Goal: Answer question/provide support: Share knowledge or assist other users

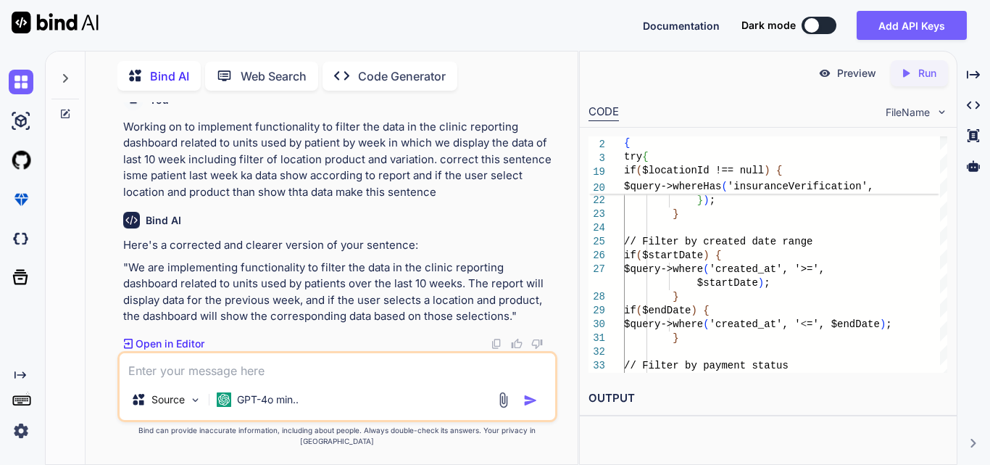
scroll to position [146185, 0]
drag, startPoint x: 178, startPoint y: 190, endPoint x: 299, endPoint y: 236, distance: 129.0
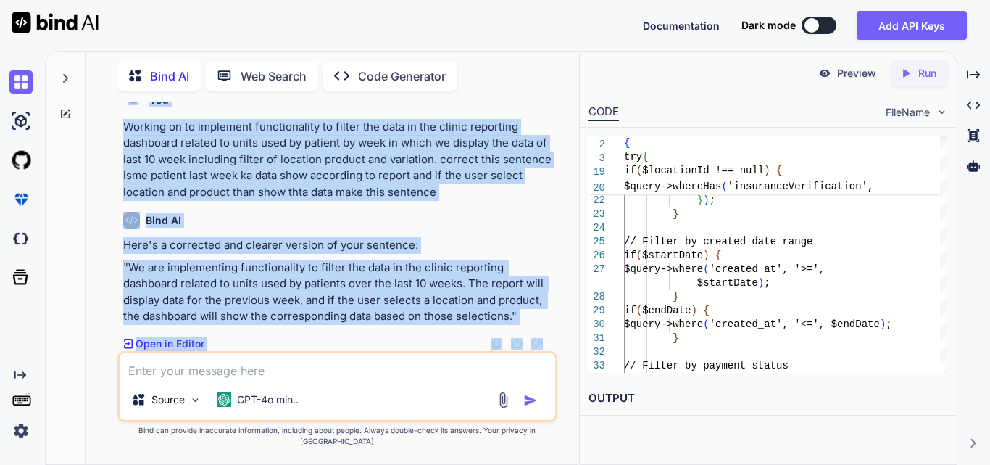
scroll to position [146363, 0]
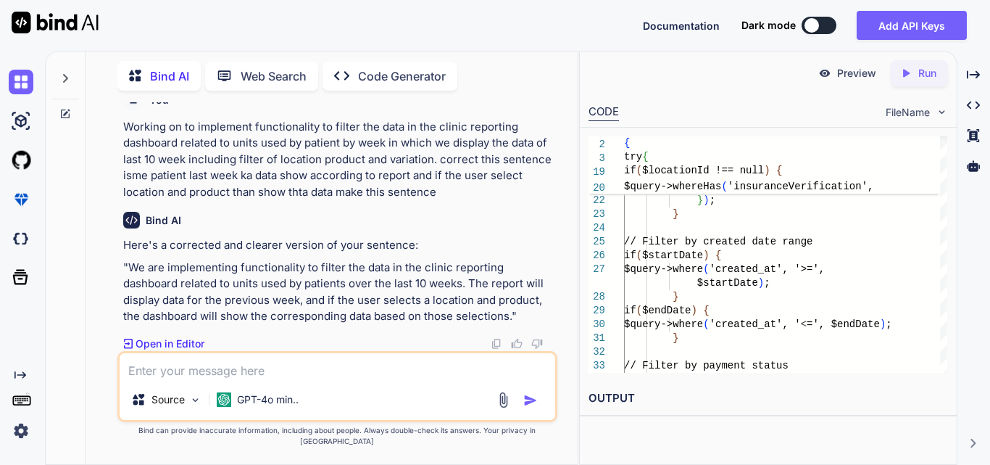
drag, startPoint x: 174, startPoint y: 195, endPoint x: 241, endPoint y: 351, distance: 169.6
drag, startPoint x: 373, startPoint y: 248, endPoint x: 189, endPoint y: 155, distance: 206.2
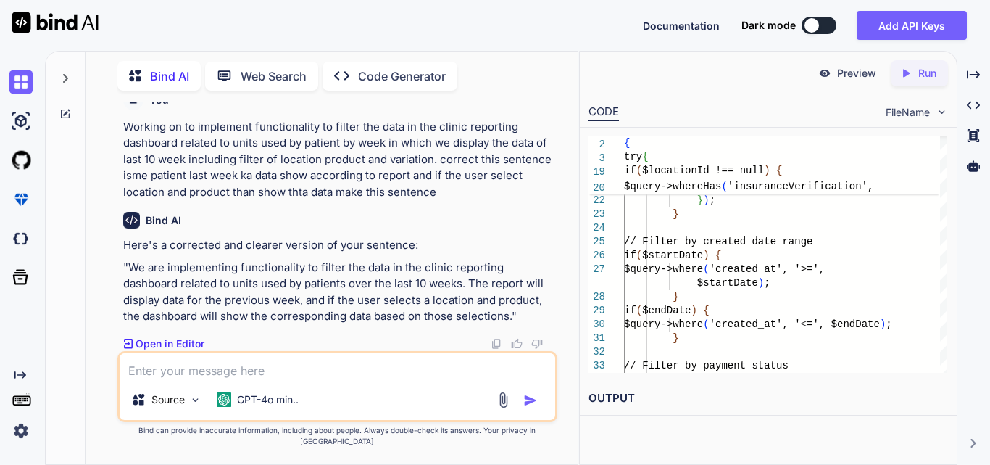
drag, startPoint x: 203, startPoint y: 281, endPoint x: 170, endPoint y: 153, distance: 131.7
copy code "// Filter by clinic ID if ( $clinicId !== null ) { $query -> where ( 'clinic_id…"
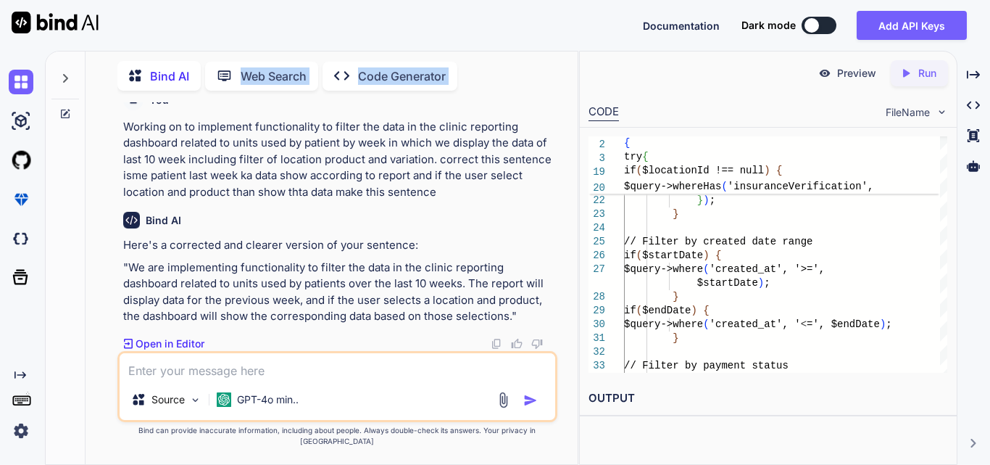
scroll to position [146374, 0]
click at [278, 369] on textarea at bounding box center [338, 366] width 436 height 26
paste textarea "public function index(Request $request) { try { $filters = [ 'clinic_id' => $re…"
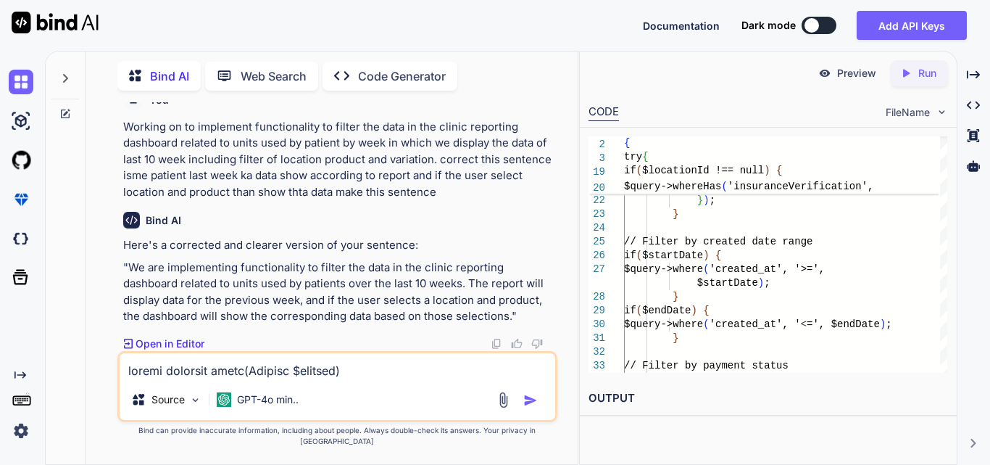
scroll to position [402, 0]
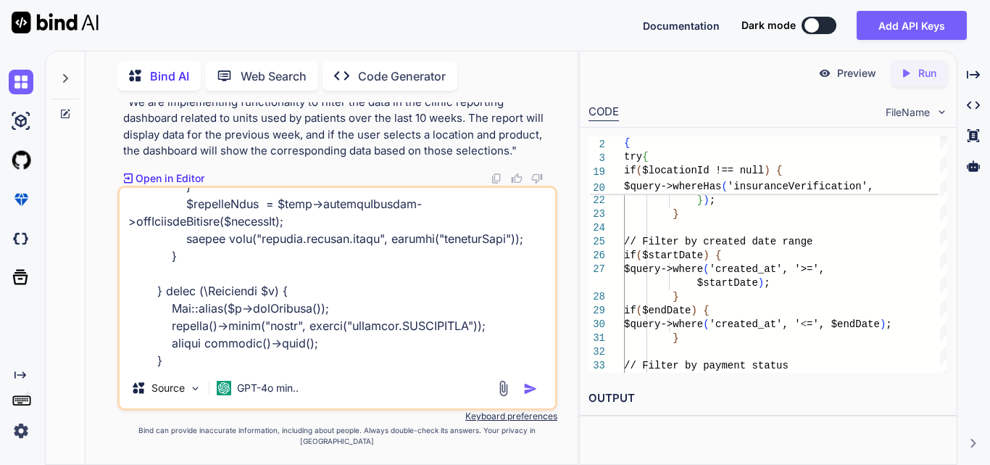
paste textarea "public function getBillingRecords(?int $clinicId = null ,$filter = []) { try { …"
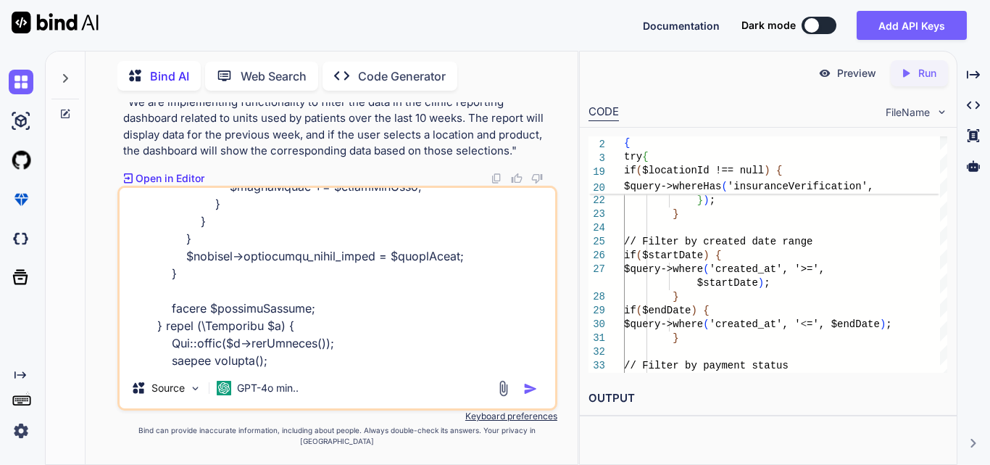
type textarea "public function index(Request $request) { try { $filters = [ 'clinic_id' => $re…"
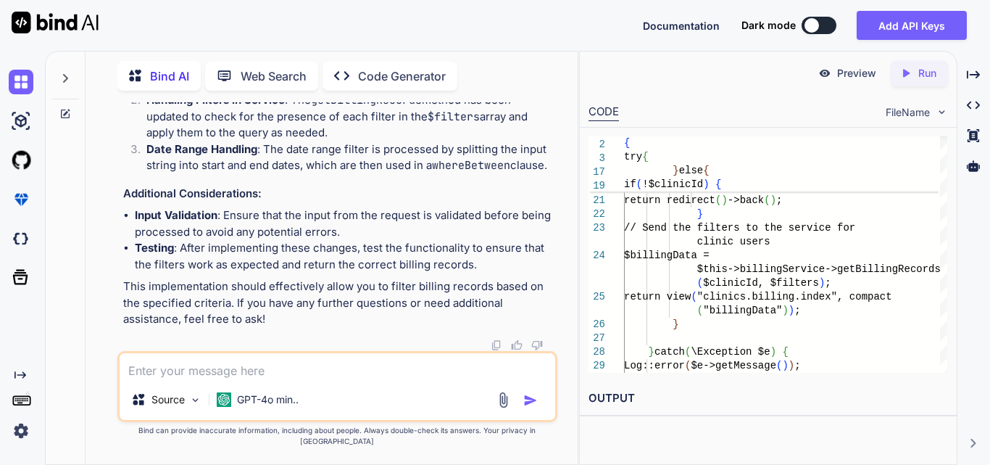
scroll to position [148620, 0]
drag, startPoint x: 385, startPoint y: 317, endPoint x: 537, endPoint y: 307, distance: 152.6
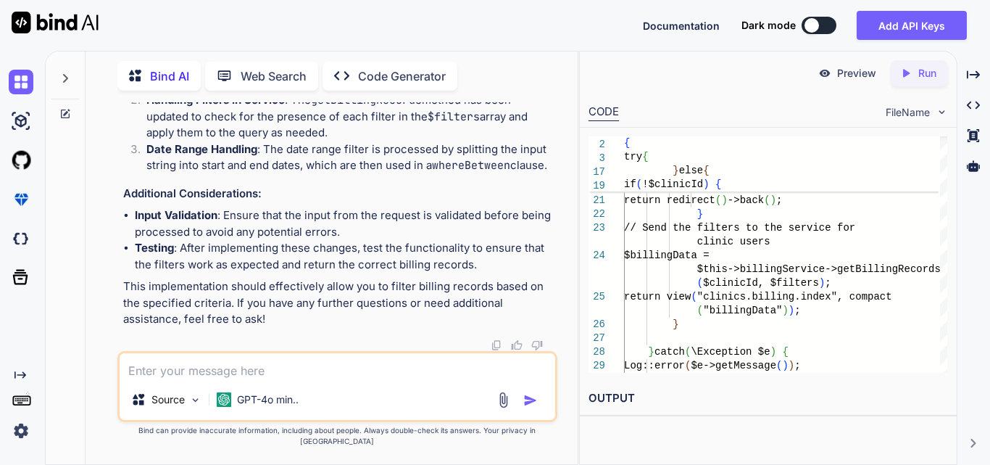
click at [191, 370] on textarea at bounding box center [338, 366] width 436 height 26
paste textarea "public function getBillingRecords(?int $clinicId = null ,$filter = []) { try { …"
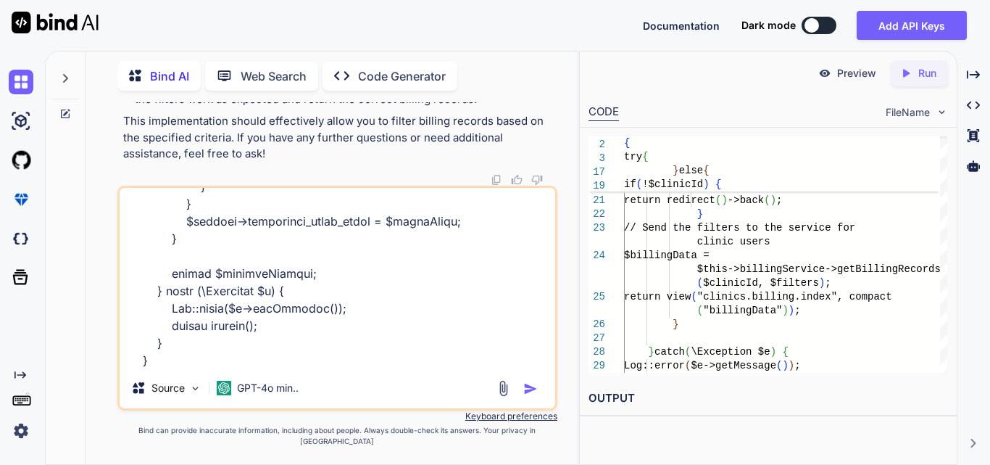
scroll to position [1446, 0]
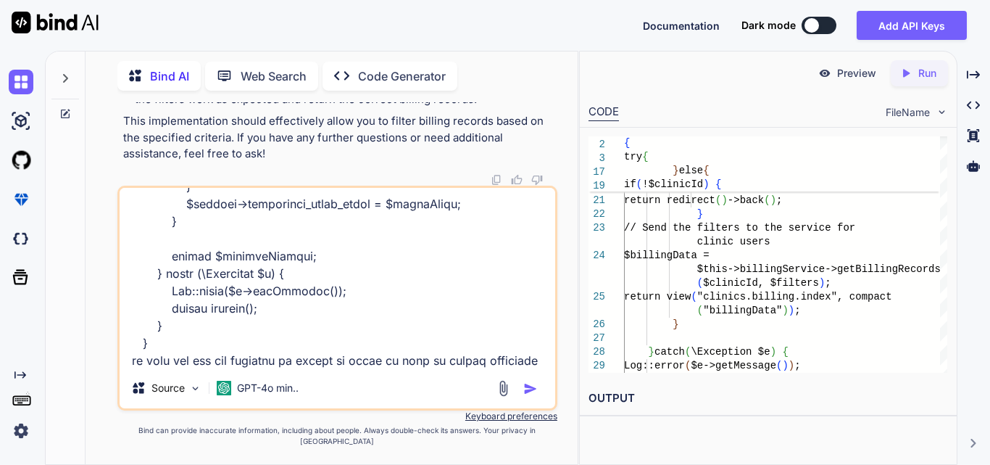
type textarea "public function getBillingRecords(?int $clinicId = null ,$filter = []) { try { …"
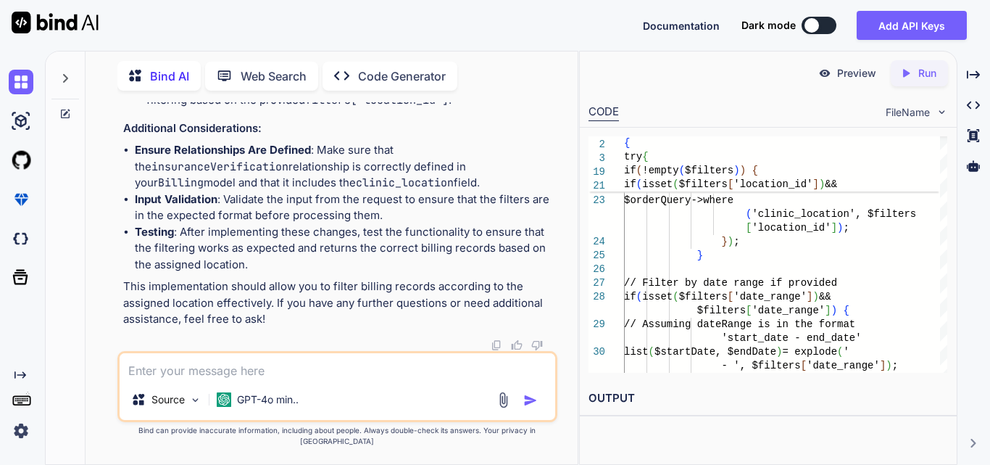
scroll to position [151583, 0]
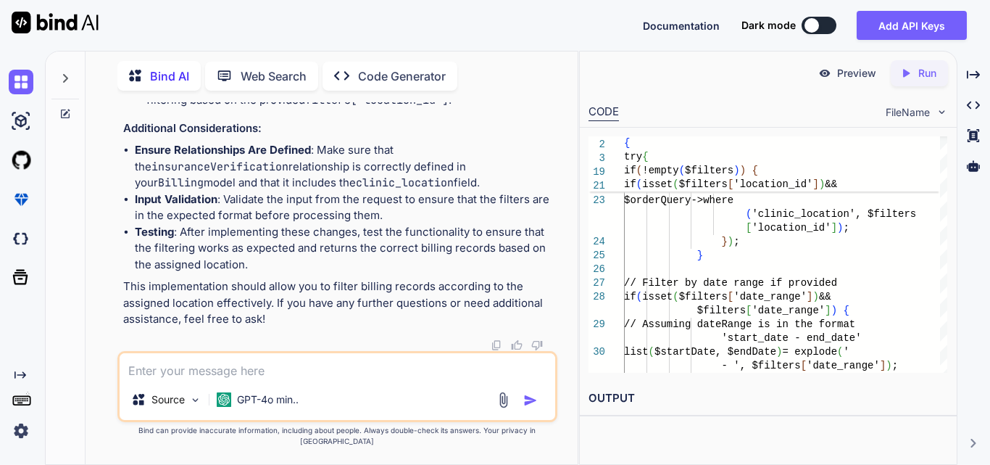
drag, startPoint x: 233, startPoint y: 231, endPoint x: 508, endPoint y: 239, distance: 275.6
drag, startPoint x: 202, startPoint y: 215, endPoint x: 222, endPoint y: 281, distance: 69.0
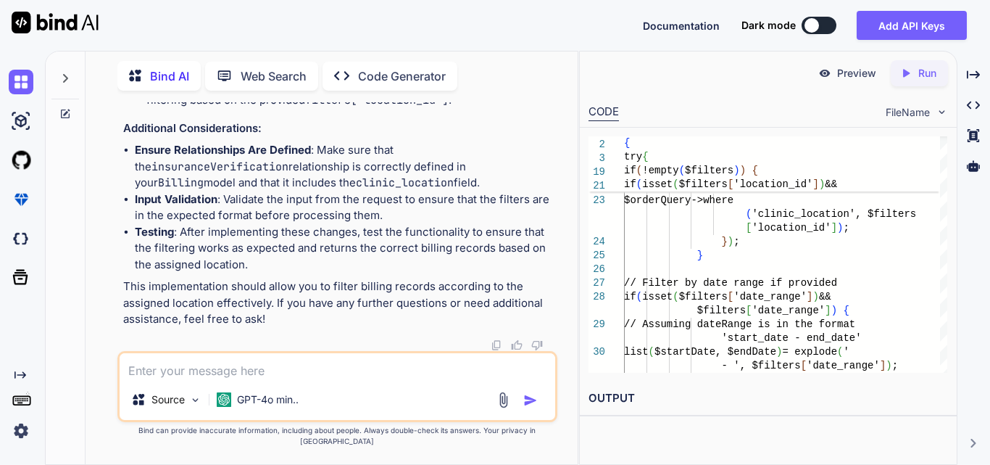
drag, startPoint x: 253, startPoint y: 248, endPoint x: 555, endPoint y: 268, distance: 303.0
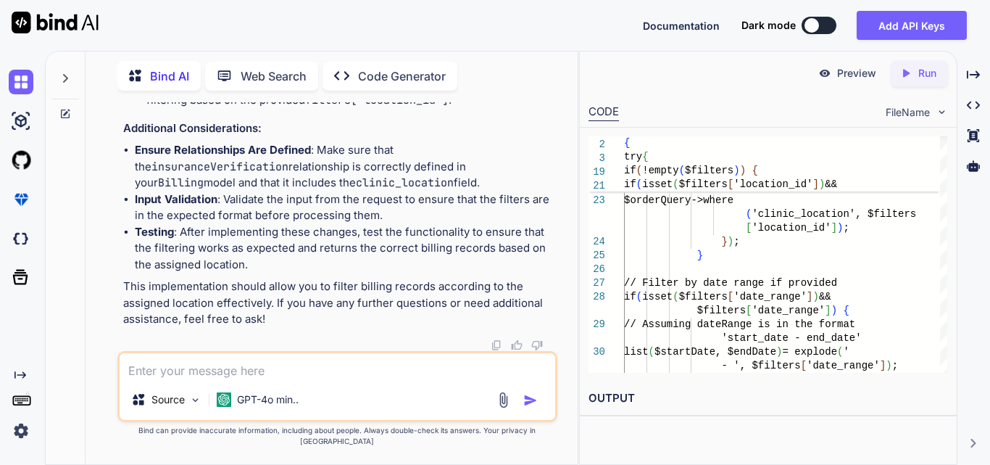
click at [555, 268] on div "You Bind AI To handle the date range filtering in your getIvrsForUser method, y…" at bounding box center [338, 226] width 437 height 249
drag, startPoint x: 199, startPoint y: 224, endPoint x: 227, endPoint y: 282, distance: 64.5
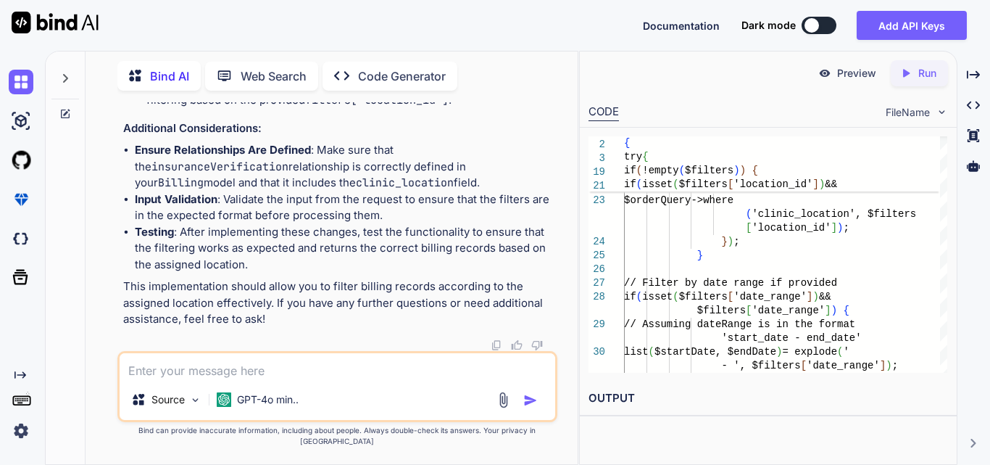
copy code "if ( isset ( $filters [ 'location_id' ]) && $filters [ 'location_id' ]) { $quer…"
click at [266, 373] on textarea at bounding box center [338, 366] width 436 height 26
paste textarea "if (isset($filters['date_range']) && $filters['date_range']) { // Assuming date…"
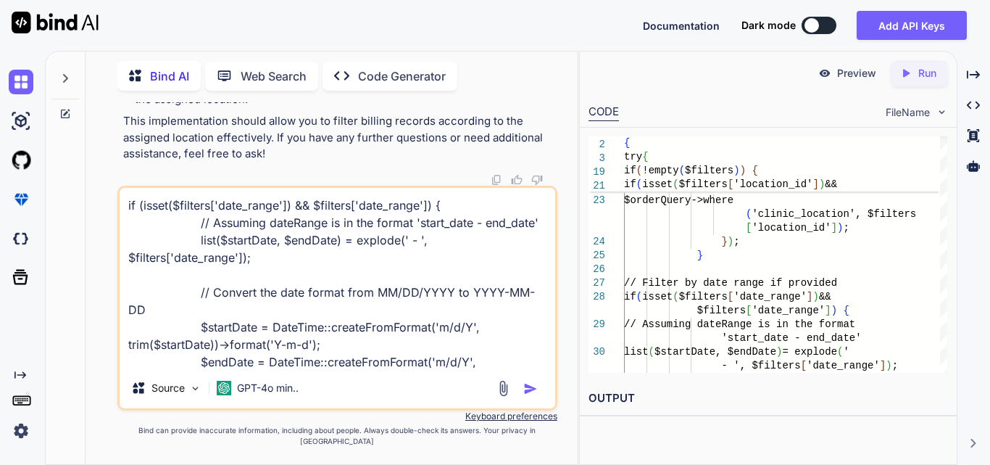
scroll to position [71, 0]
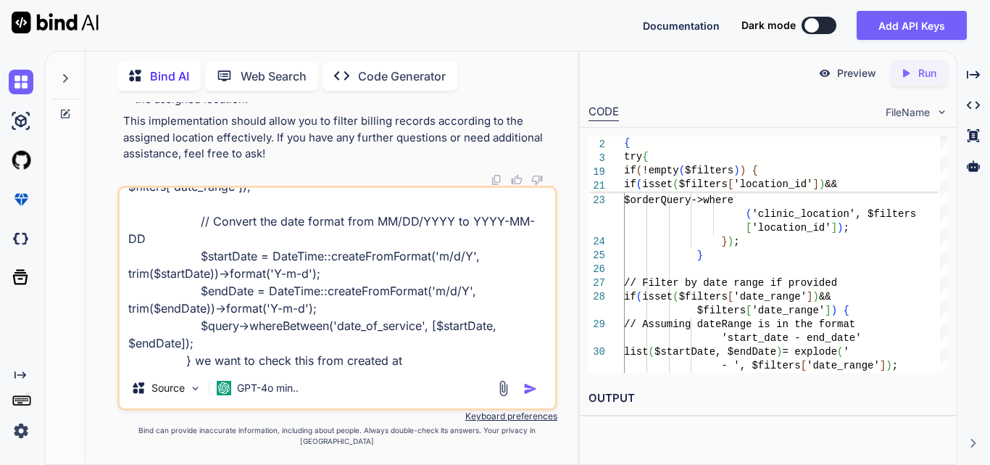
type textarea "if (isset($filters['date_range']) && $filters['date_range']) { // Assuming date…"
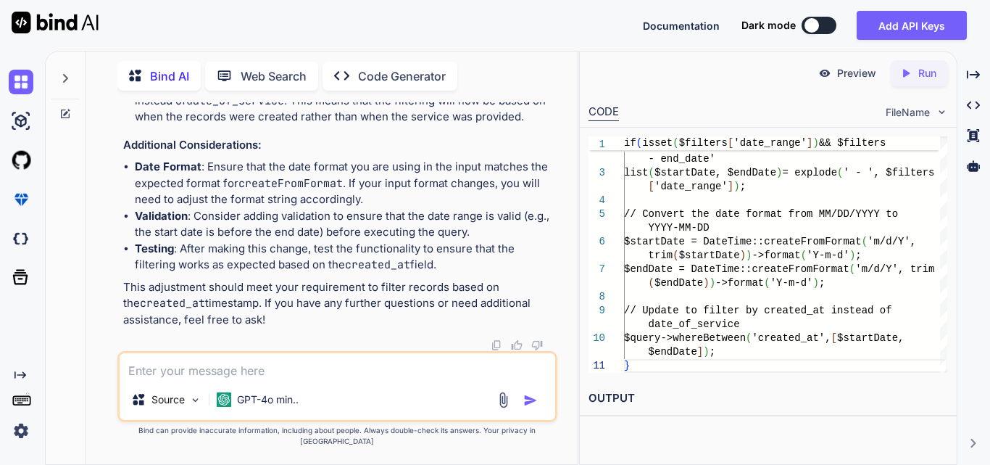
scroll to position [153139, 0]
click at [310, 15] on span "'created_at'" at bounding box center [315, 8] width 70 height 13
copy span "created_at"
click at [253, 379] on textarea at bounding box center [338, 366] width 436 height 26
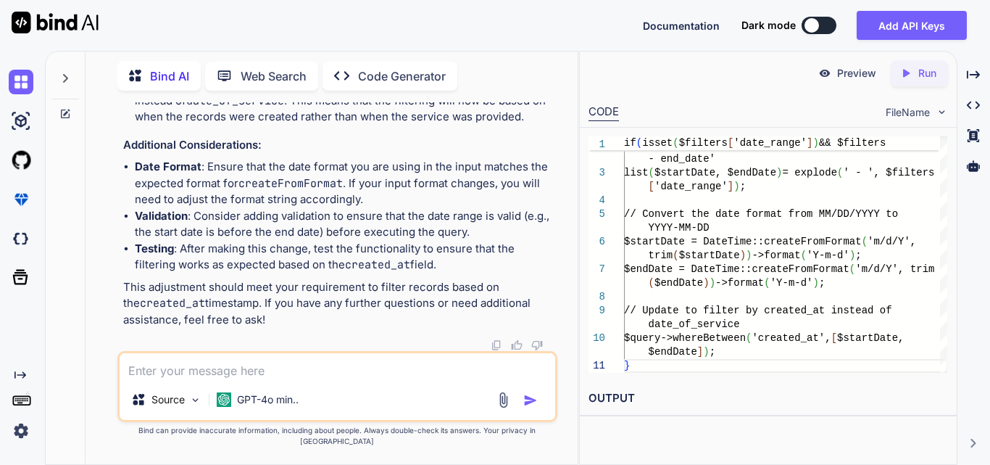
paste textarea "// $this->middleware('permission:billing.view')->only('index'); } /** * View th…"
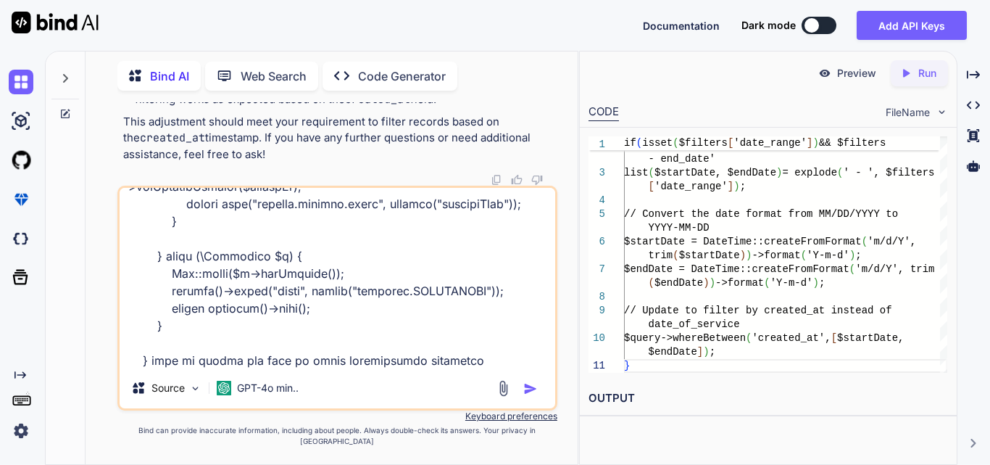
type textarea "// $this->middleware('permission:billing.view')->only('index'); } /** * View th…"
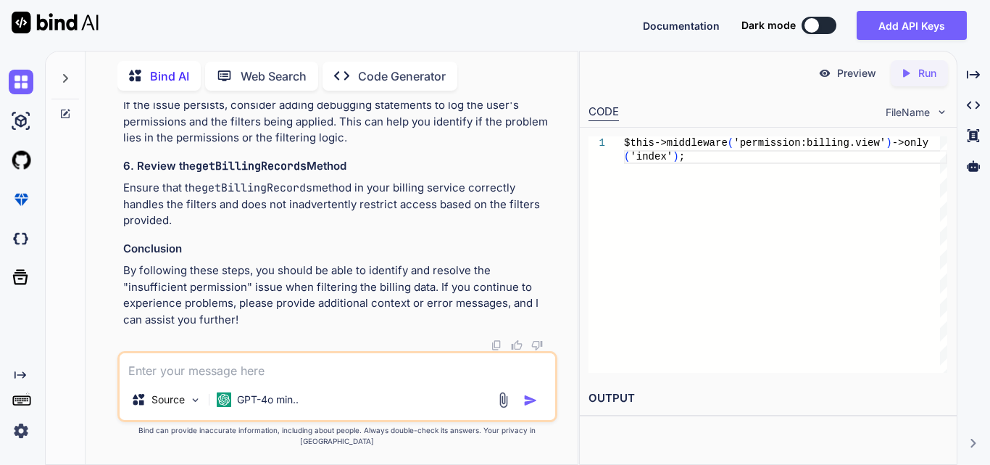
scroll to position [154009, 0]
drag, startPoint x: 144, startPoint y: 173, endPoint x: 528, endPoint y: 191, distance: 384.0
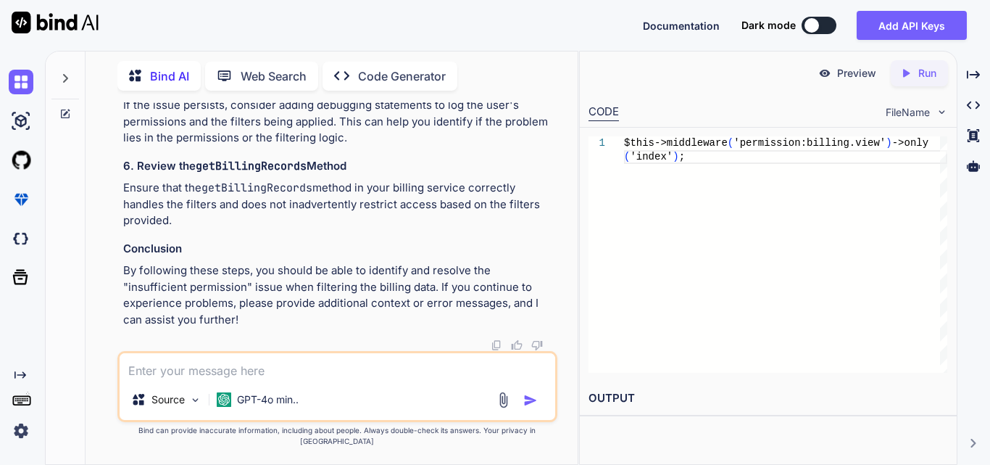
click at [255, 371] on textarea at bounding box center [338, 366] width 436 height 26
paste textarea "Route::prefix('clinic')->middleware(['auth', 'check.login.type:clinic,clinic_st…"
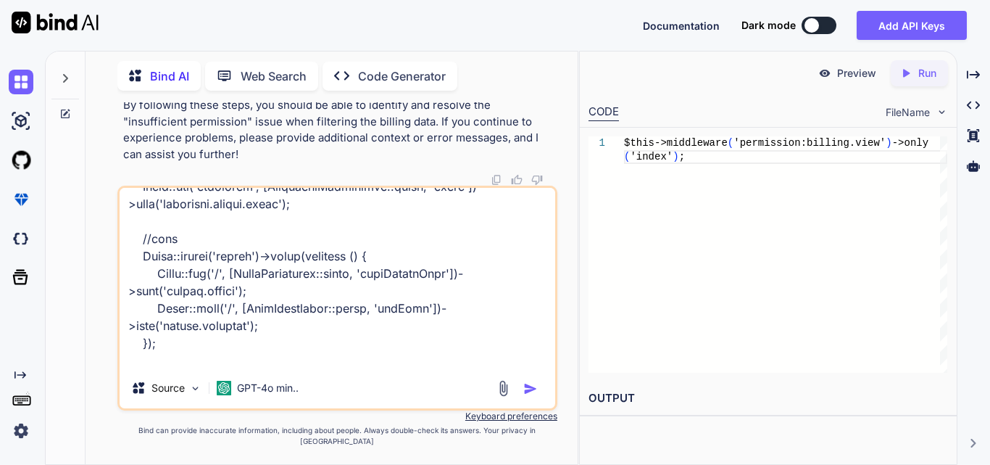
type textarea "Route::prefix('clinic')->middleware(['auth', 'check.login.type:clinic,clinic_st…"
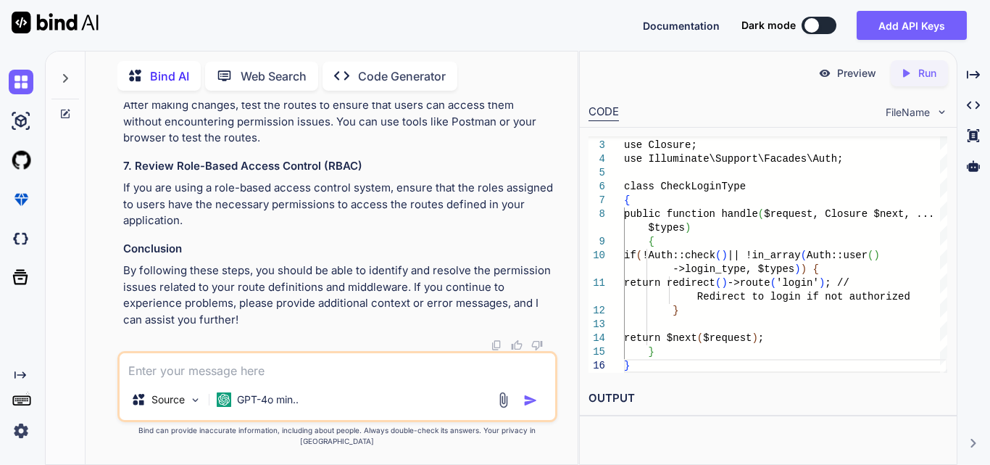
scroll to position [0, 0]
click at [518, 19] on img at bounding box center [519, 13] width 12 height 12
click at [231, 379] on textarea at bounding box center [338, 366] width 436 height 26
paste textarea "$('#billingFilterForm').on('submit', function (event) { event.preventDefault();…"
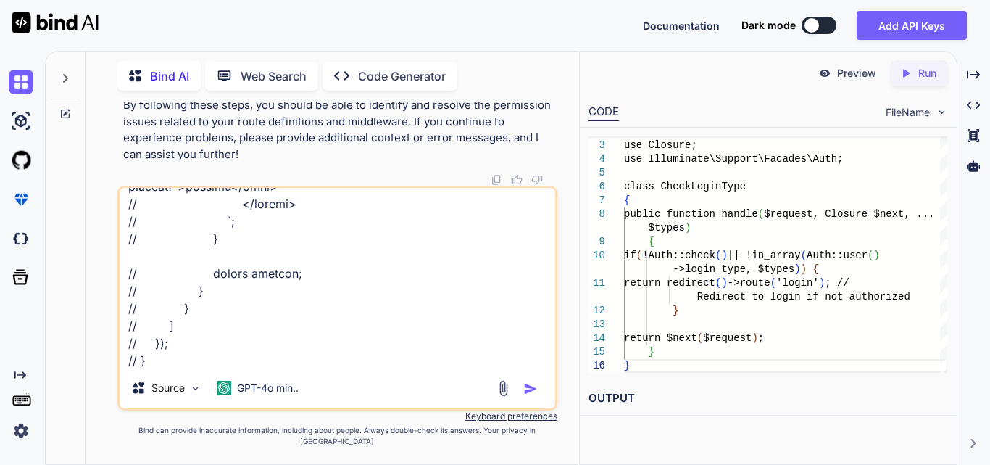
paste textarea "<div> <div class="clinicData"> <div class="d-flex align-items-center justify-co…"
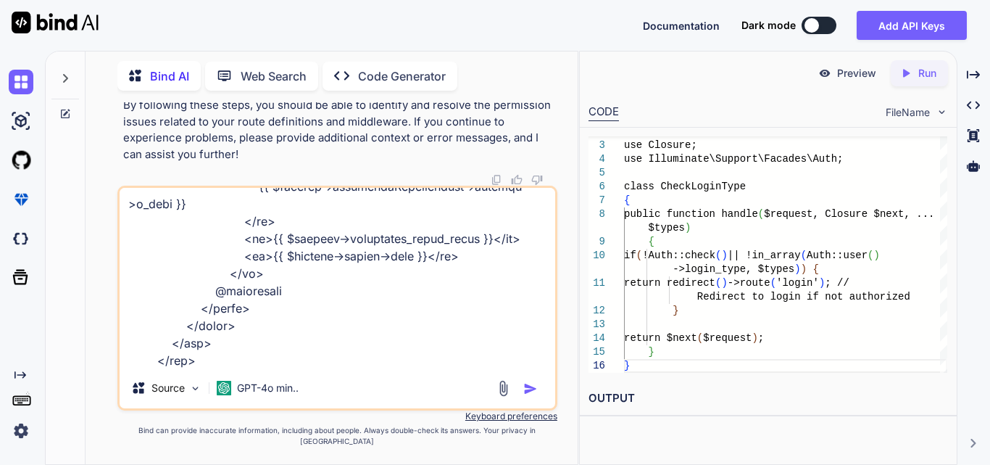
type textarea "$('#billingFilterForm').on('submit', function (event) { event.preventDefault();…"
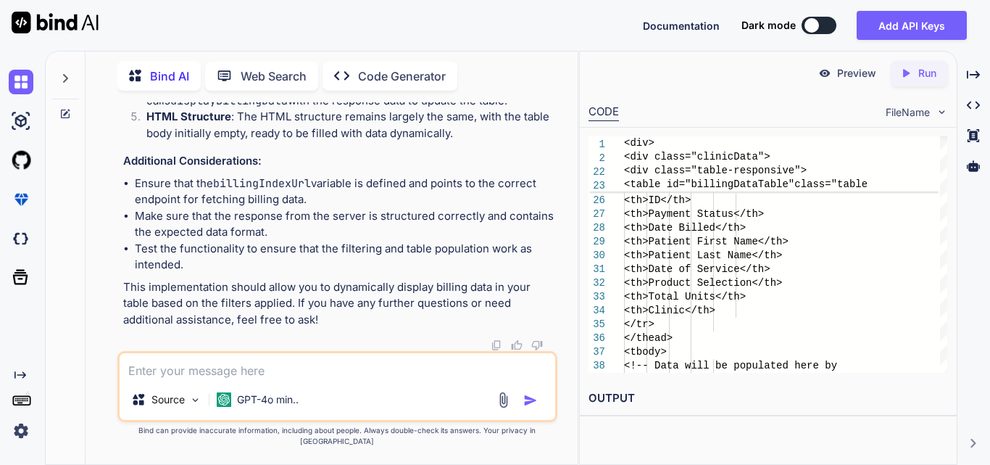
scroll to position [159517, 0]
drag, startPoint x: 154, startPoint y: 190, endPoint x: 237, endPoint y: 347, distance: 177.1
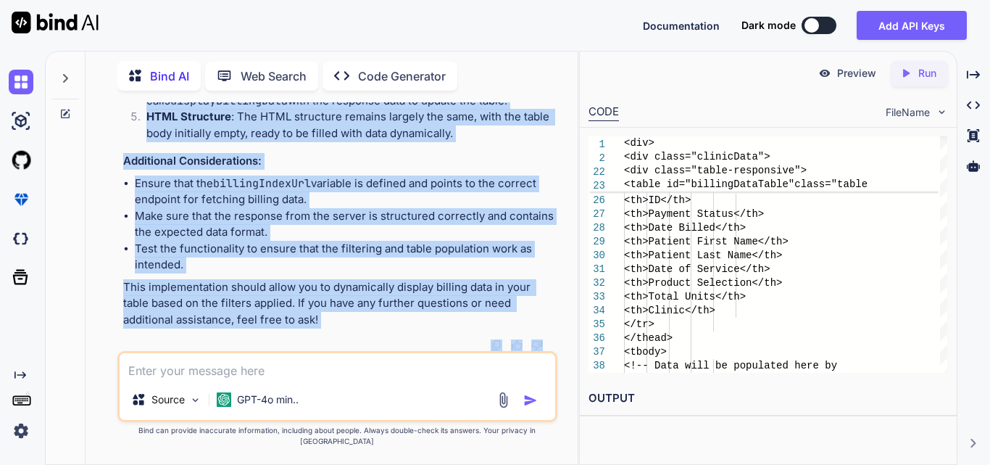
scroll to position [159777, 0]
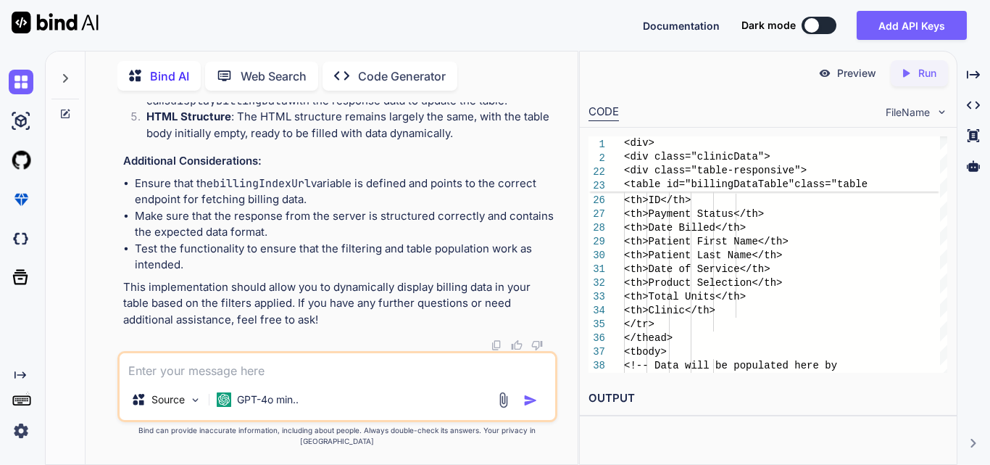
drag, startPoint x: 149, startPoint y: 184, endPoint x: 240, endPoint y: 299, distance: 147.1
copy code "// Function to display billing data function displayBillingData(data) { var dat…"
click at [246, 379] on textarea at bounding box center [338, 366] width 436 height 26
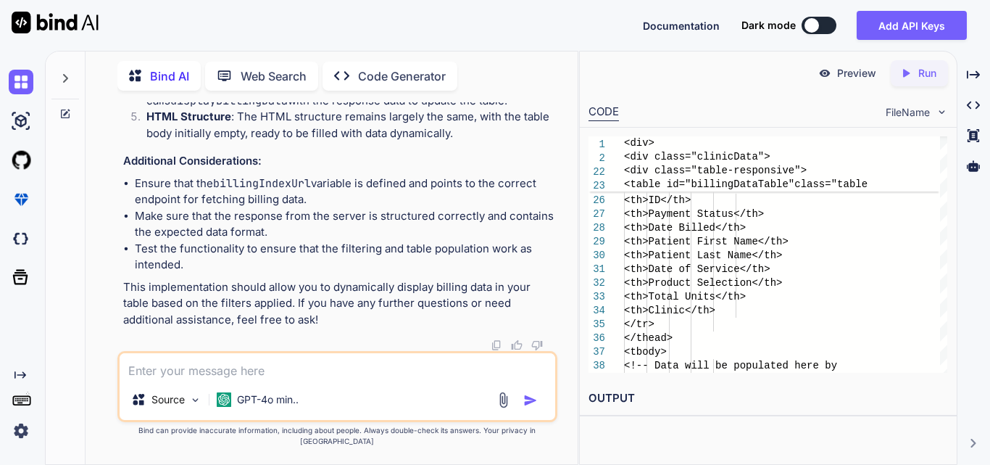
paste textarea "function displayIVRData(data) { var dataTable = $('#IVRDataTable').DataTable();…"
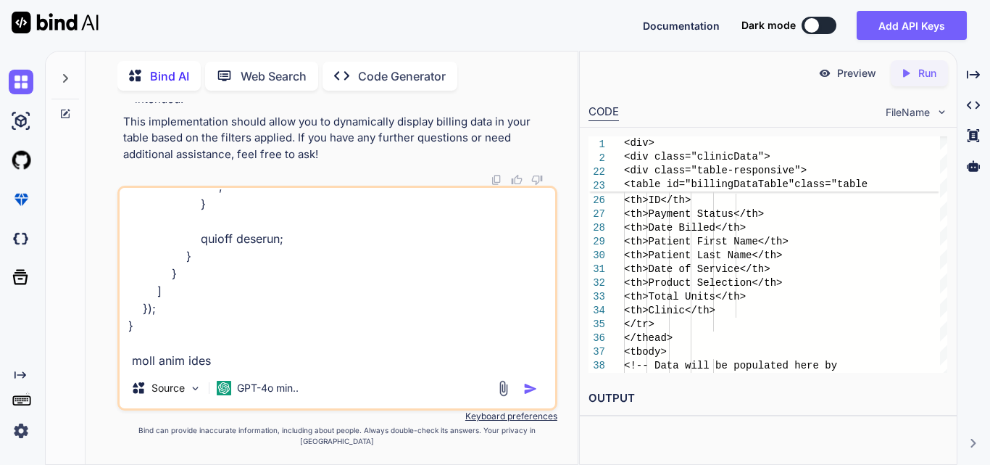
type textarea "function displayIVRData(data) { var dataTable = $('#IVRDataTable').DataTable();…"
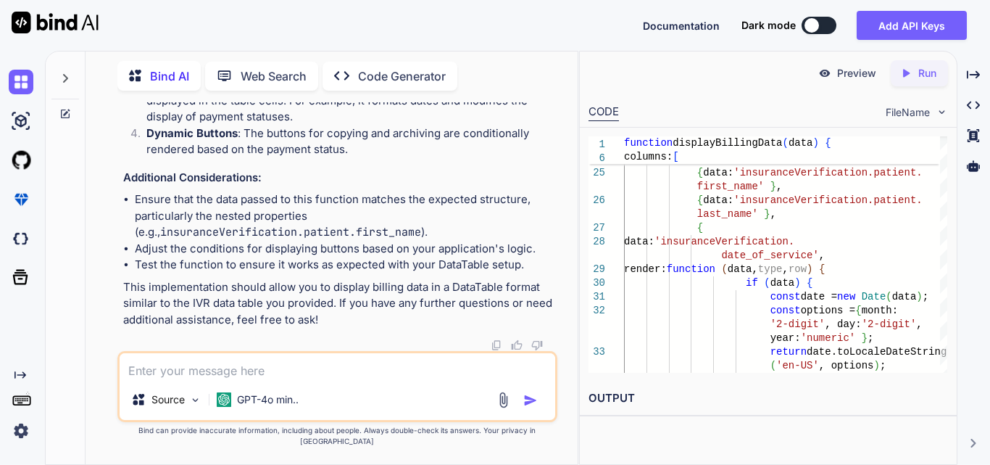
scroll to position [161341, 0]
click at [273, 379] on textarea at bounding box center [338, 366] width 436 height 26
type textarea "f"
click at [207, 379] on textarea at bounding box center [338, 366] width 436 height 26
paste textarea "{data: [,…]} data : [,…] 0 : {id: 1, ivr_id: 1, order_id: null, clinic_id: 2, d…"
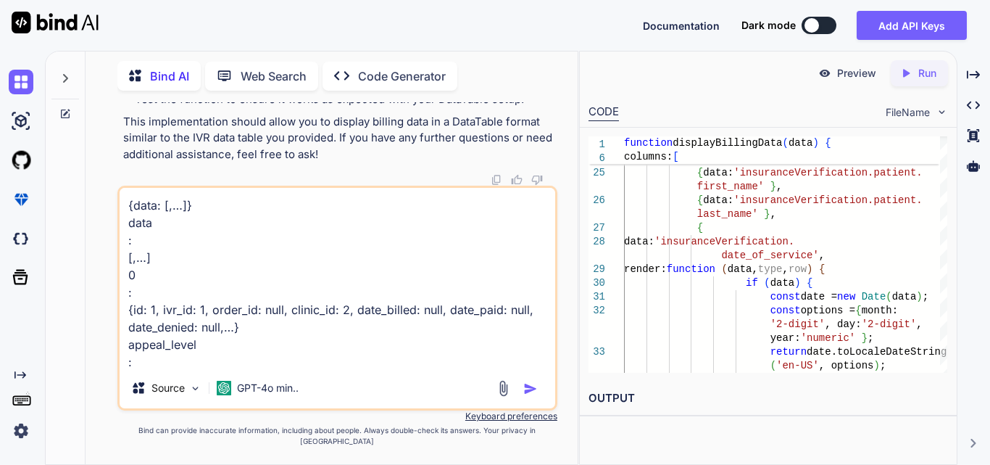
scroll to position [1133, 0]
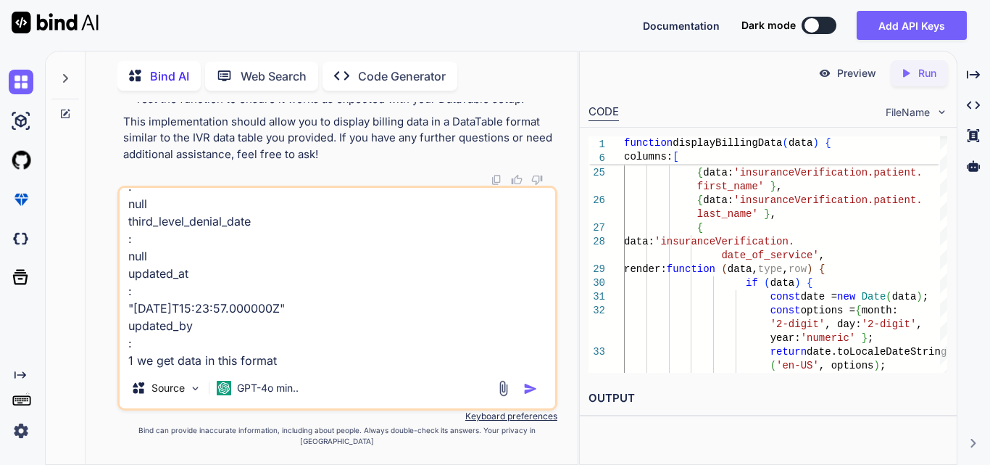
paste textarea "function displayBillingData(data) { console.log(data); var dataTable = $('#bill…"
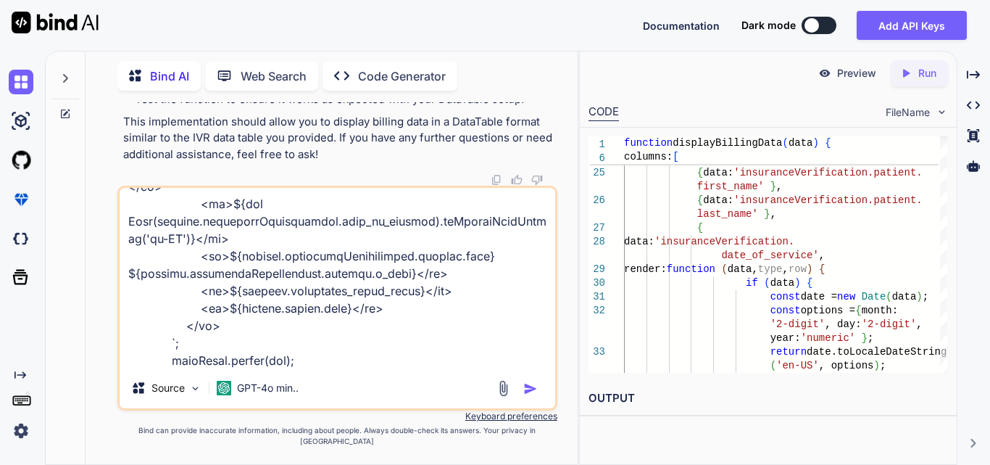
click at [284, 368] on textarea at bounding box center [338, 278] width 436 height 180
type textarea "{lore: [,…]} ipsu : [,…] 5 : {do: 8, sit_am: 9, conse_ad: elit, seddoe_te: 4, i…"
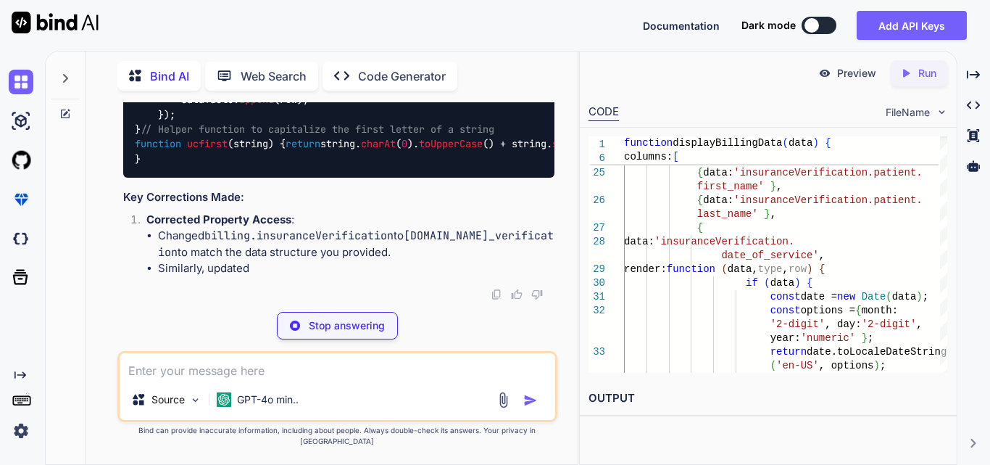
scroll to position [163778, 0]
